Goal: Check status

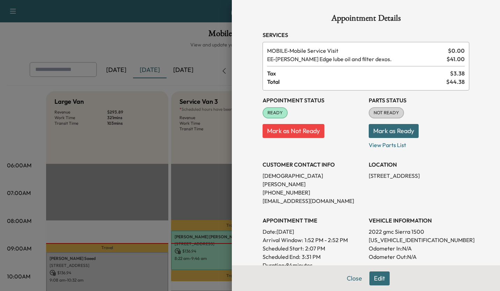
scroll to position [175, 0]
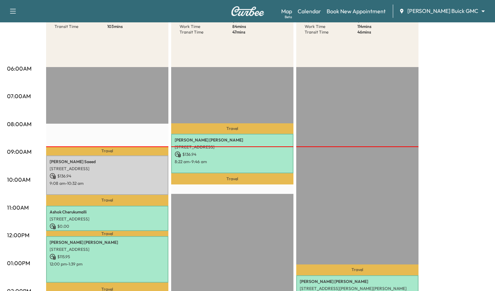
scroll to position [104, 0]
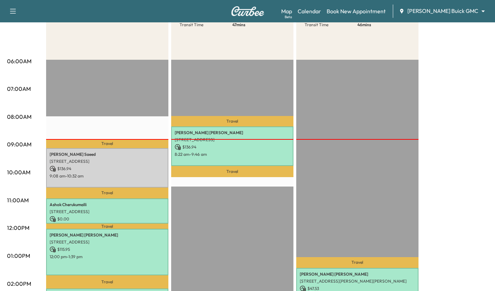
click at [140, 210] on p "[STREET_ADDRESS]" at bounding box center [107, 212] width 115 height 6
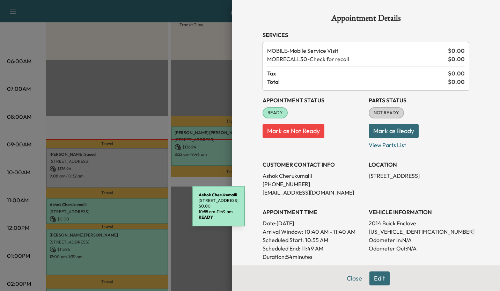
click at [74, 212] on div at bounding box center [250, 145] width 500 height 291
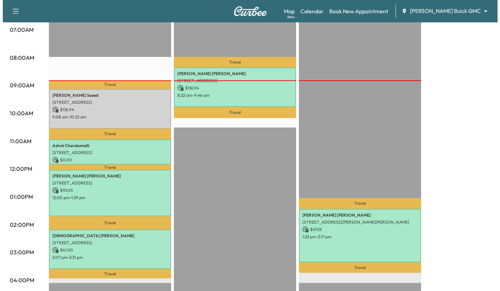
scroll to position [169, 0]
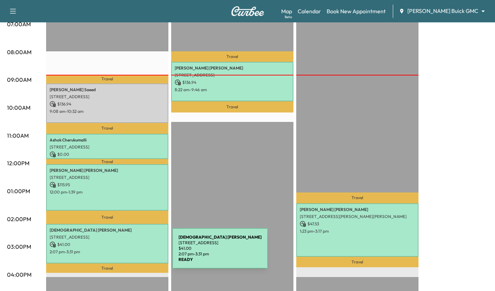
click at [120, 252] on div "Ehab Esmail 412 Woodlake Drive, Allen, TX 75013, United States of America $ 41.…" at bounding box center [107, 243] width 122 height 39
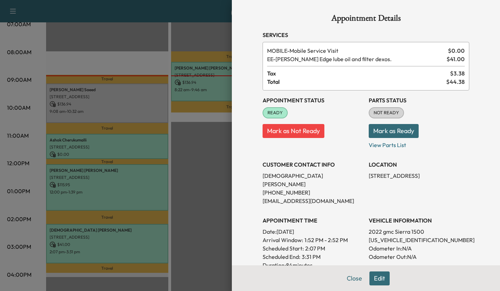
click at [187, 183] on div at bounding box center [250, 145] width 500 height 291
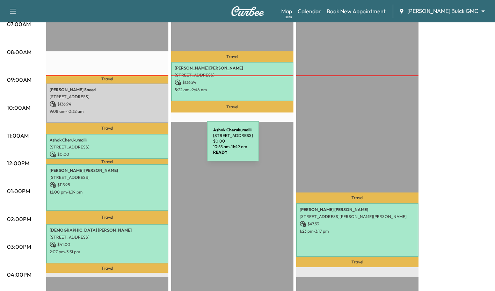
click at [155, 145] on p "[STREET_ADDRESS]" at bounding box center [107, 147] width 115 height 6
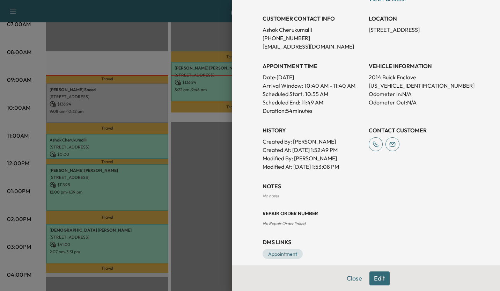
scroll to position [153, 0]
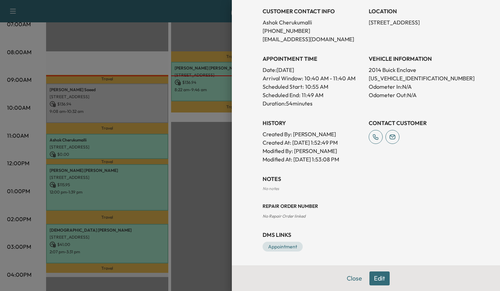
click at [150, 193] on div at bounding box center [250, 145] width 500 height 291
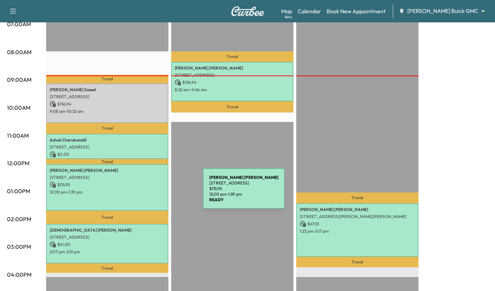
click at [150, 193] on div "Daniel Holanda Correa 3725 Kennoway, The Colony, TX 75056, US $ 115.95 12:00 pm…" at bounding box center [107, 187] width 122 height 46
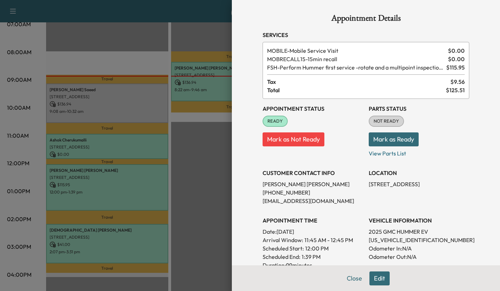
scroll to position [188, 0]
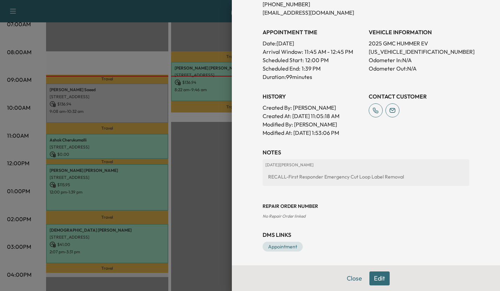
click at [209, 218] on div at bounding box center [250, 145] width 500 height 291
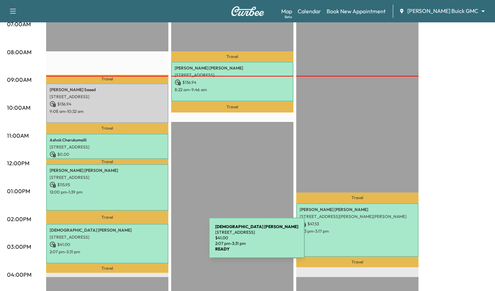
click at [156, 242] on p "$ 41.00" at bounding box center [107, 244] width 115 height 6
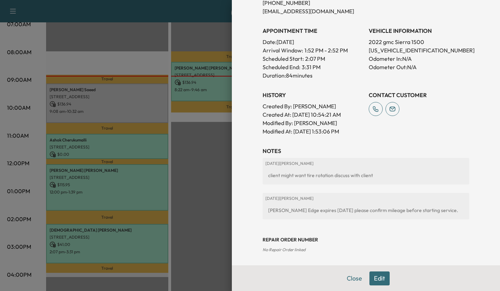
scroll to position [187, 0]
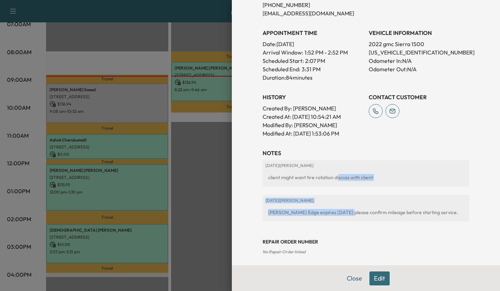
drag, startPoint x: 339, startPoint y: 196, endPoint x: 331, endPoint y: 177, distance: 20.4
click at [331, 177] on div "2025-09-29 | Terry Castillo client might want tire rotation discuss with client…" at bounding box center [366, 193] width 207 height 67
click at [331, 177] on div "2025-09-29 | Terry Castillo client might want tire rotation discuss with client" at bounding box center [366, 173] width 207 height 27
click at [357, 182] on div "2025-09-29 | Terry Castillo client might want tire rotation discuss with client…" at bounding box center [366, 193] width 207 height 67
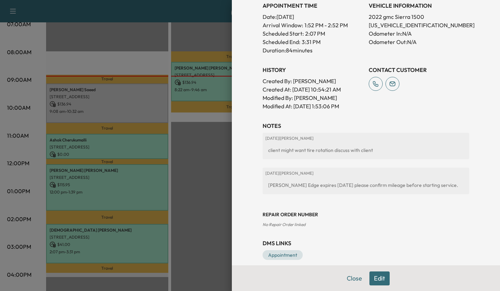
click at [413, 179] on div "[PERSON_NAME] Edge expires [DATE] please confirm mileage before starting servic…" at bounding box center [365, 185] width 201 height 13
drag, startPoint x: 413, startPoint y: 179, endPoint x: 377, endPoint y: 197, distance: 39.3
click at [377, 200] on div "Repair Order number No Repair Order linked" at bounding box center [366, 214] width 207 height 28
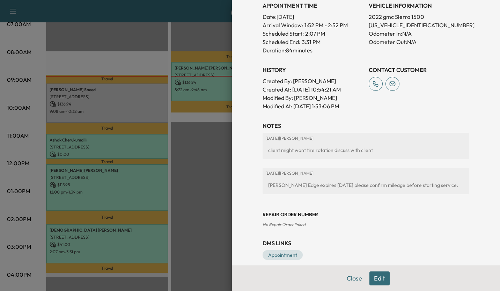
click at [89, 93] on div at bounding box center [250, 145] width 500 height 291
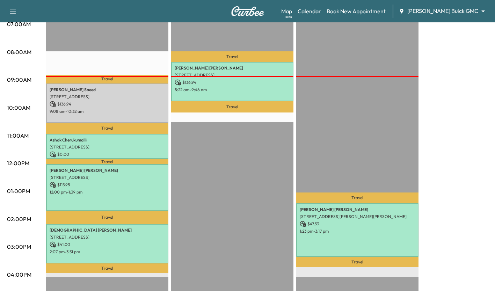
click at [93, 97] on p "[STREET_ADDRESS]" at bounding box center [107, 97] width 115 height 6
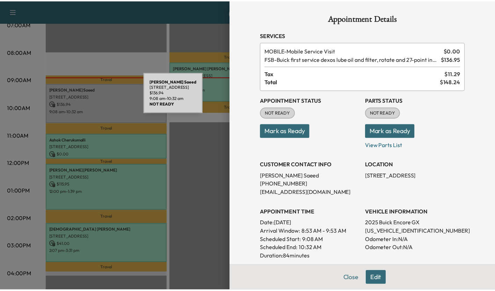
scroll to position [153, 0]
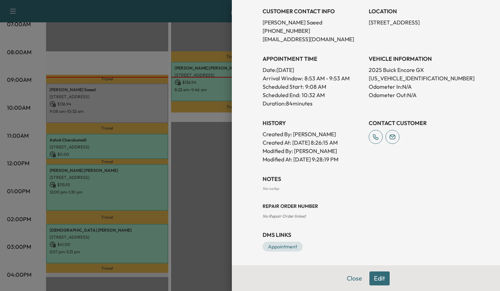
click at [193, 128] on div at bounding box center [250, 145] width 500 height 291
